Goal: Task Accomplishment & Management: Manage account settings

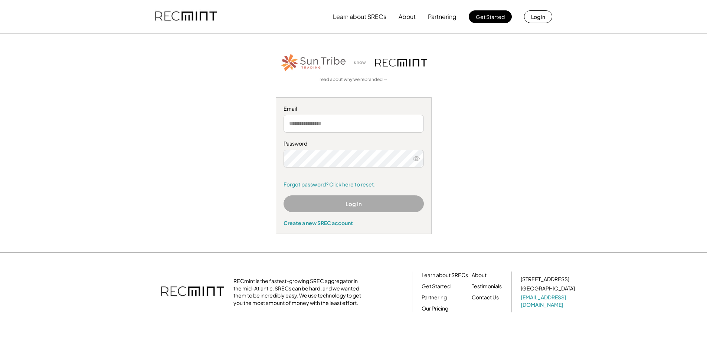
click at [319, 127] on input "email" at bounding box center [354, 124] width 140 height 18
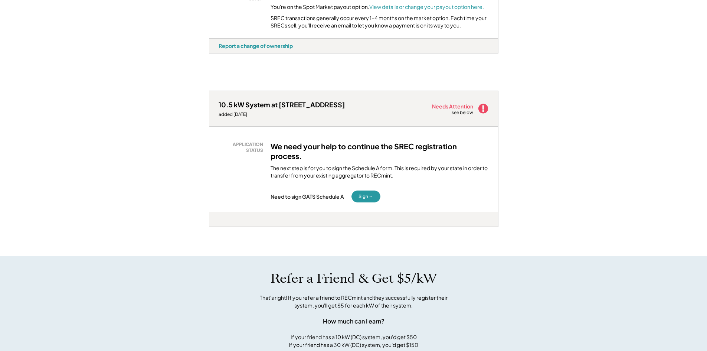
scroll to position [334, 0]
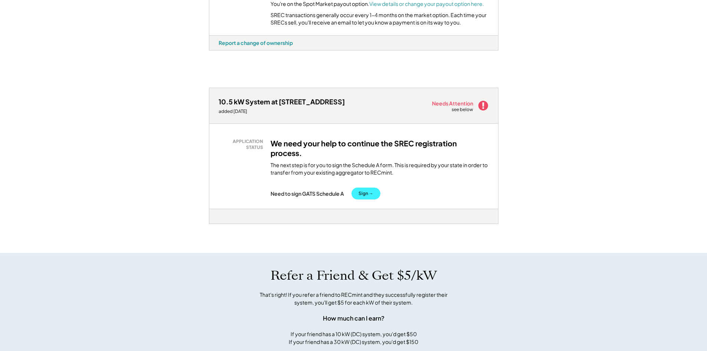
click at [367, 199] on button "Sign →" at bounding box center [366, 194] width 29 height 12
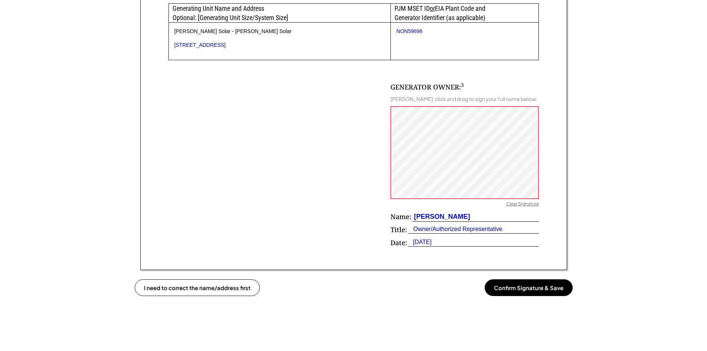
scroll to position [446, 0]
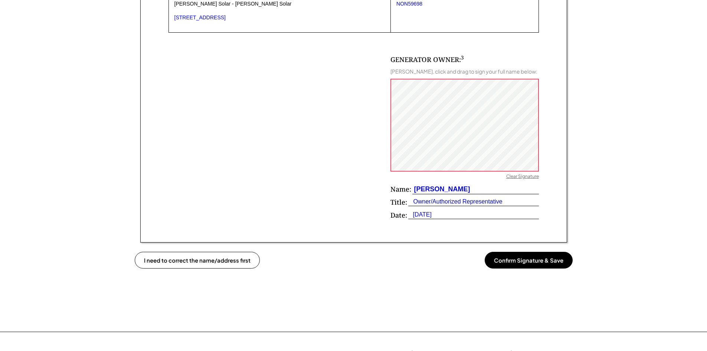
click at [533, 261] on button "Confirm Signature & Save" at bounding box center [529, 260] width 88 height 17
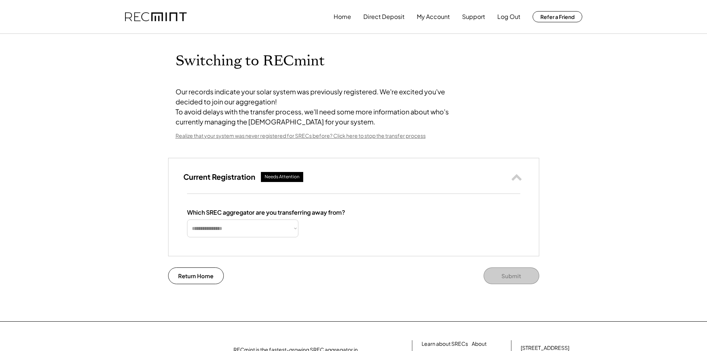
select select "**********"
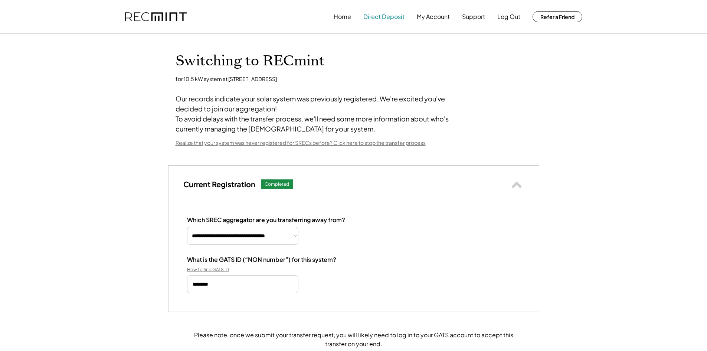
click at [383, 16] on button "Direct Deposit" at bounding box center [384, 16] width 41 height 15
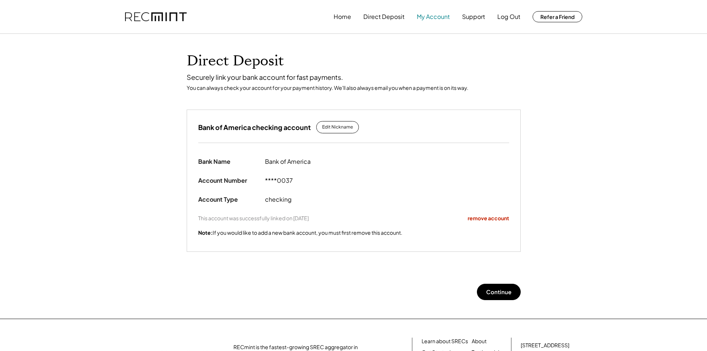
click at [437, 16] on button "My Account" at bounding box center [433, 16] width 33 height 15
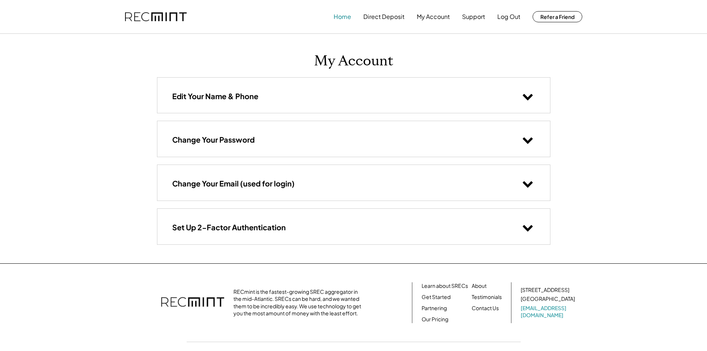
click at [345, 14] on button "Home" at bounding box center [342, 16] width 17 height 15
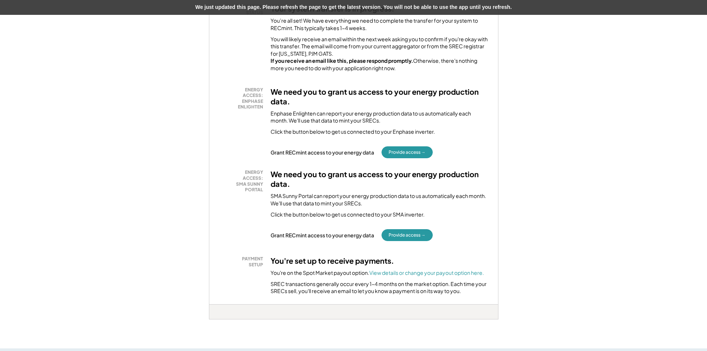
scroll to position [483, 0]
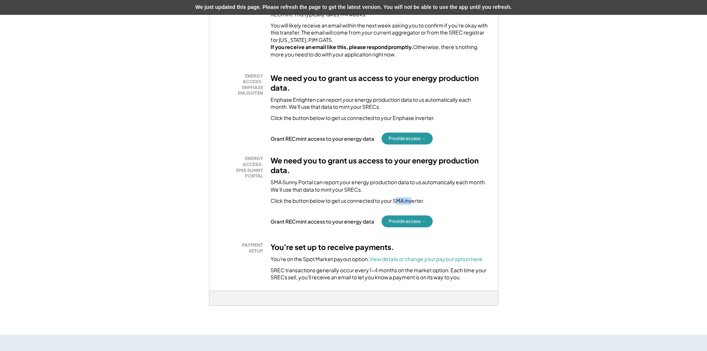
drag, startPoint x: 403, startPoint y: 213, endPoint x: 398, endPoint y: 215, distance: 5.4
click at [398, 205] on div "Click the button below to get us connected to your SMA inverter." at bounding box center [348, 200] width 154 height 7
click at [381, 222] on div "ENERGY ACCESS: SMA SUNNY PORTAL We need you to grant us access to your energy p…" at bounding box center [354, 185] width 270 height 83
